Goal: Task Accomplishment & Management: Use online tool/utility

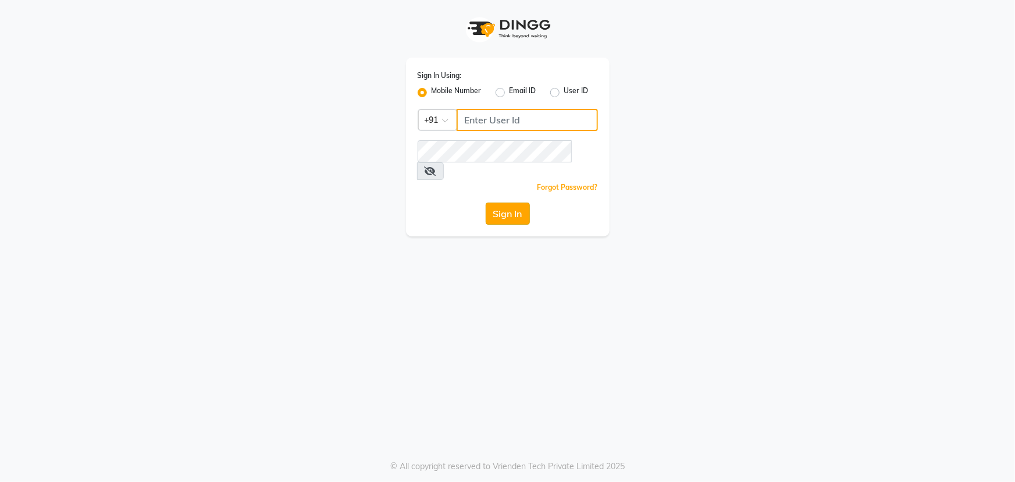
type input "7768950777"
click at [504, 202] on button "Sign In" at bounding box center [508, 213] width 44 height 22
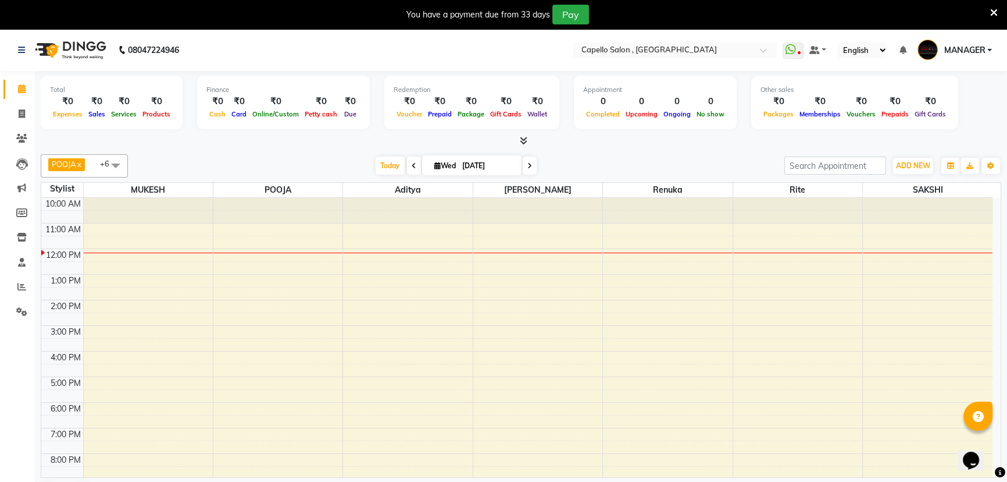
click at [522, 140] on icon at bounding box center [524, 140] width 8 height 9
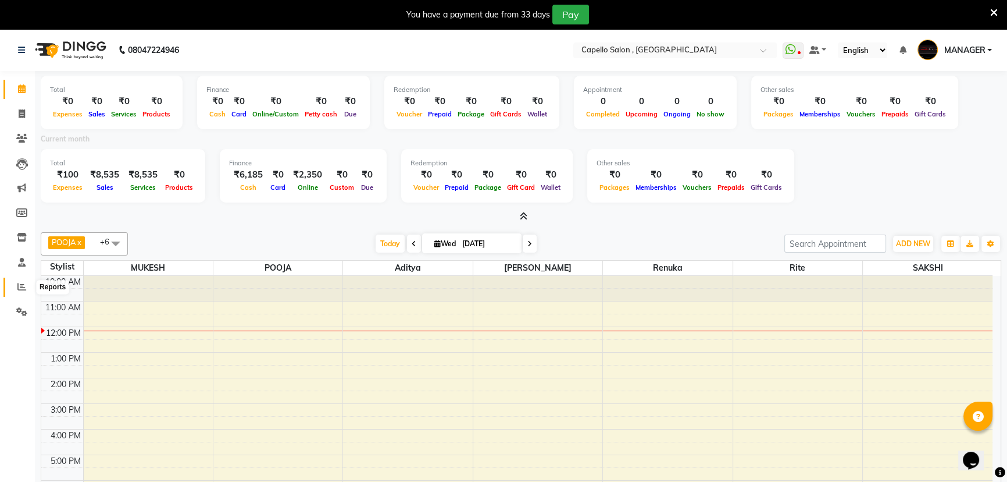
click at [22, 287] on icon at bounding box center [21, 286] width 9 height 9
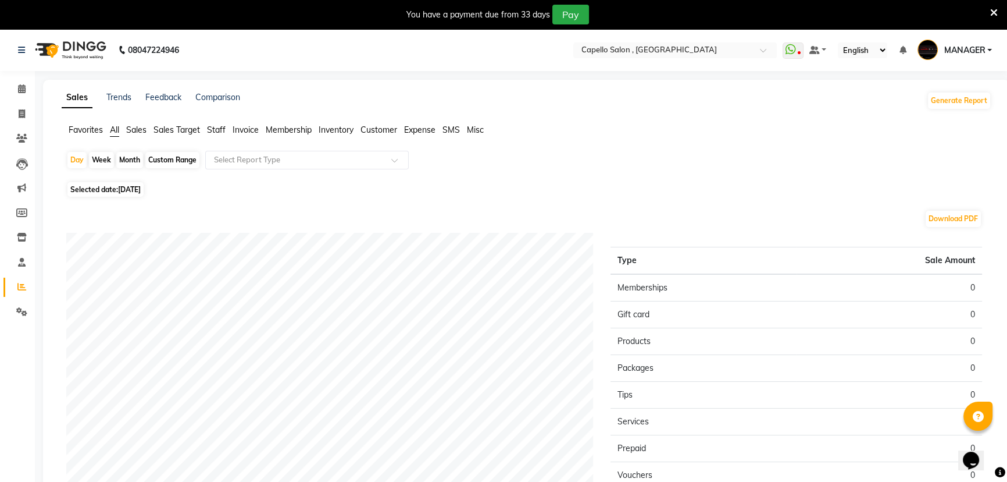
click at [128, 157] on div "Month" at bounding box center [129, 160] width 27 height 16
select select "9"
select select "2025"
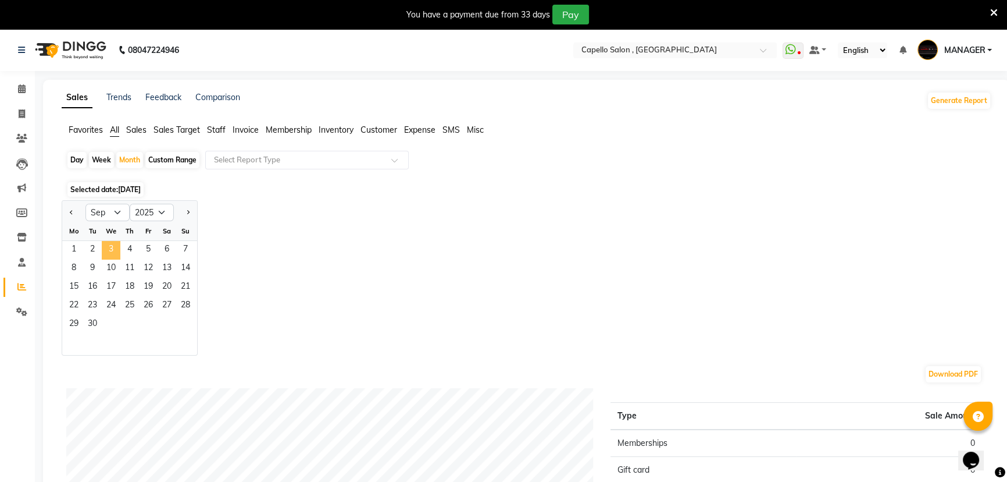
click at [112, 247] on span "3" at bounding box center [111, 250] width 19 height 19
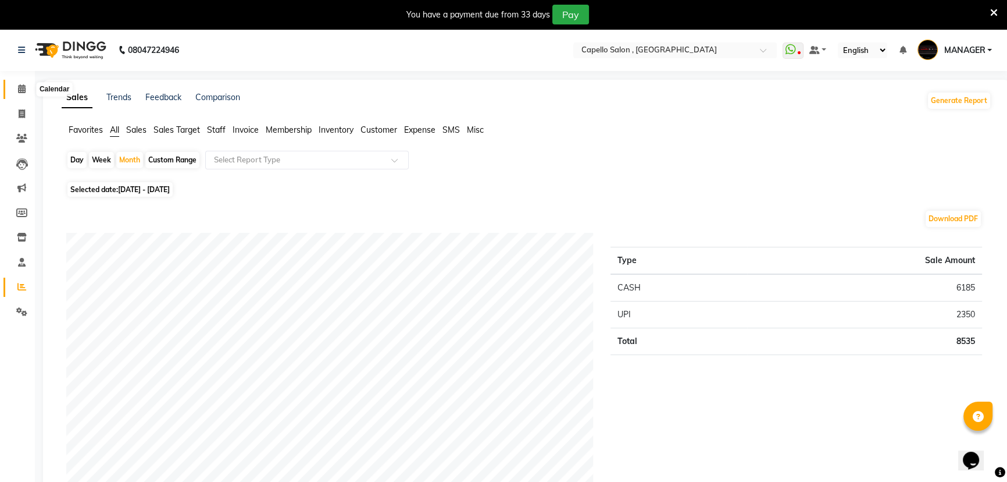
click at [24, 86] on icon at bounding box center [22, 88] width 8 height 9
